Goal: Find specific page/section

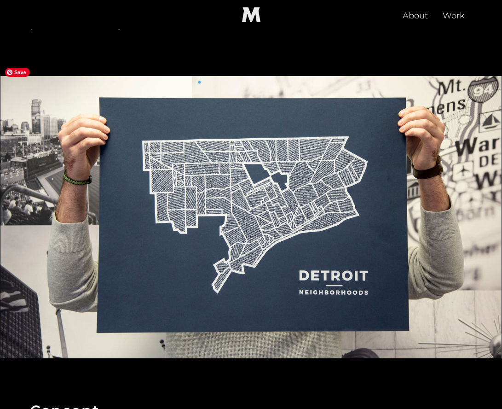
scroll to position [184, 0]
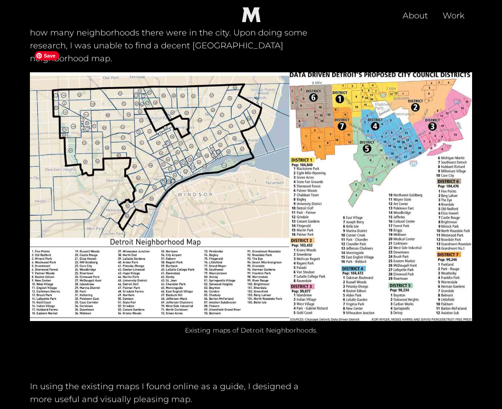
scroll to position [596, 0]
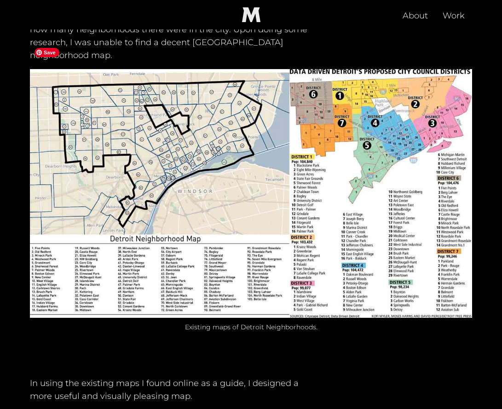
click at [360, 135] on img at bounding box center [251, 193] width 442 height 249
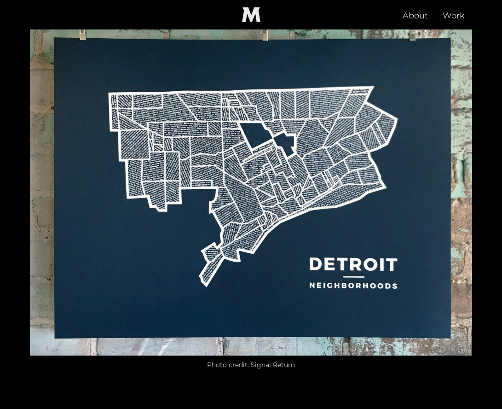
scroll to position [1588, 0]
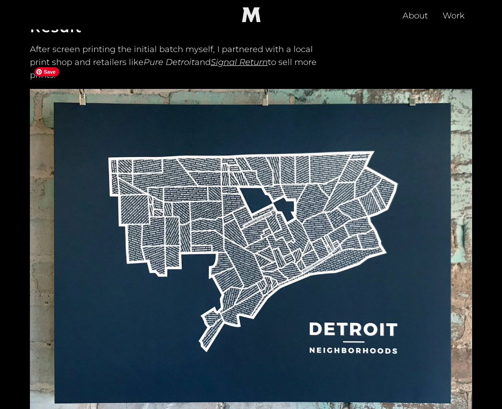
click at [378, 238] on img at bounding box center [251, 254] width 442 height 331
click at [357, 224] on img at bounding box center [251, 254] width 442 height 331
click at [351, 222] on img at bounding box center [251, 254] width 442 height 331
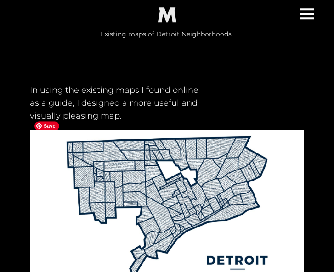
scroll to position [756, 0]
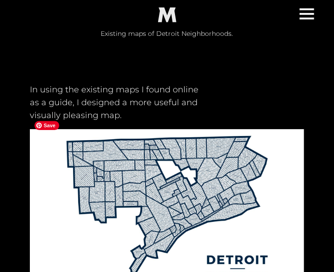
click at [231, 129] on img at bounding box center [167, 206] width 275 height 155
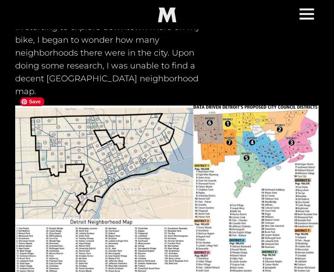
scroll to position [487, 0]
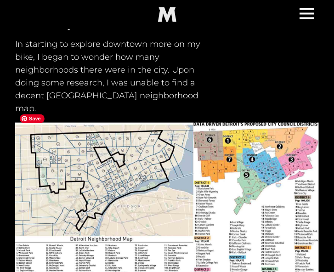
click at [235, 146] on img at bounding box center [167, 208] width 304 height 171
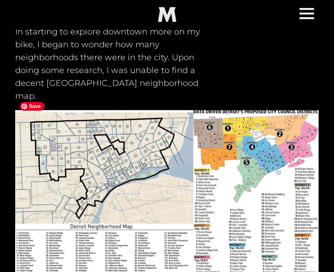
scroll to position [500, 0]
